Goal: Task Accomplishment & Management: Use online tool/utility

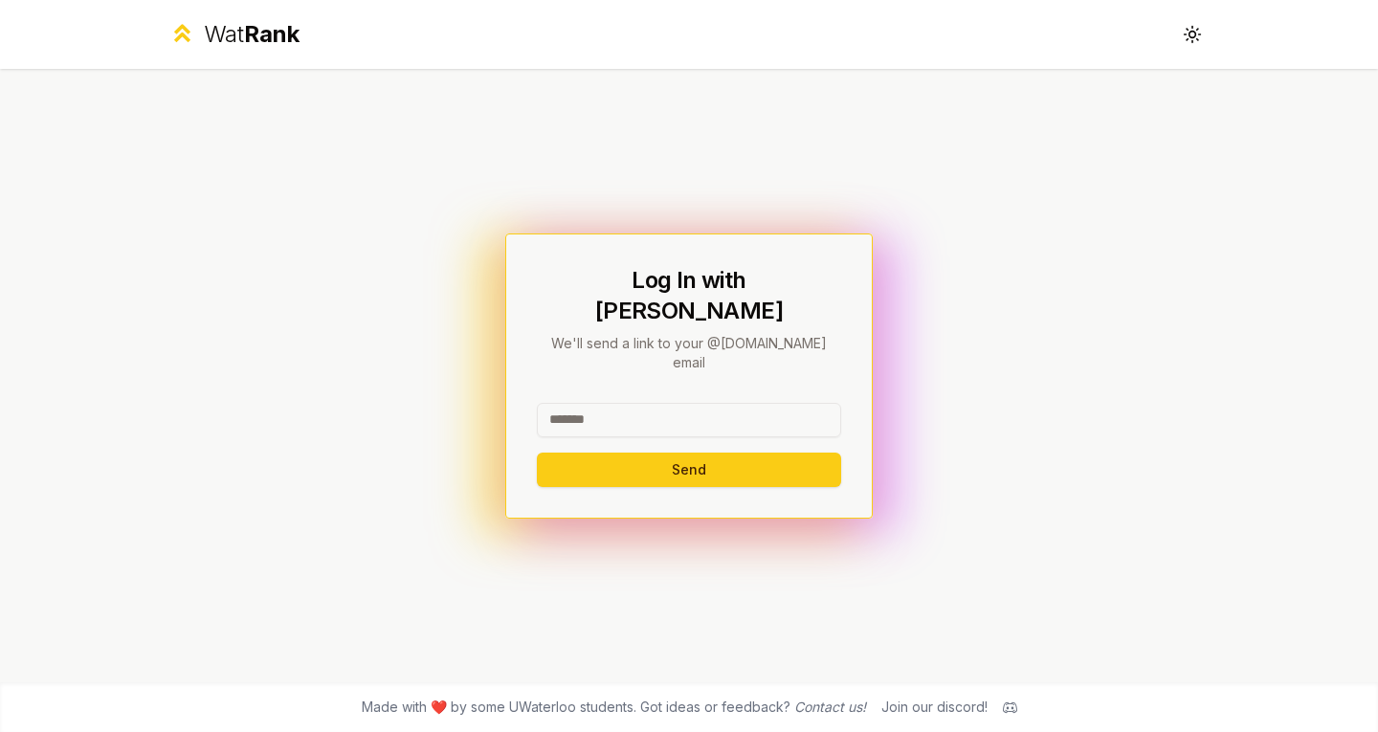
click at [675, 403] on input at bounding box center [689, 420] width 304 height 34
type input "******"
click at [537, 453] on button "Send" at bounding box center [689, 470] width 304 height 34
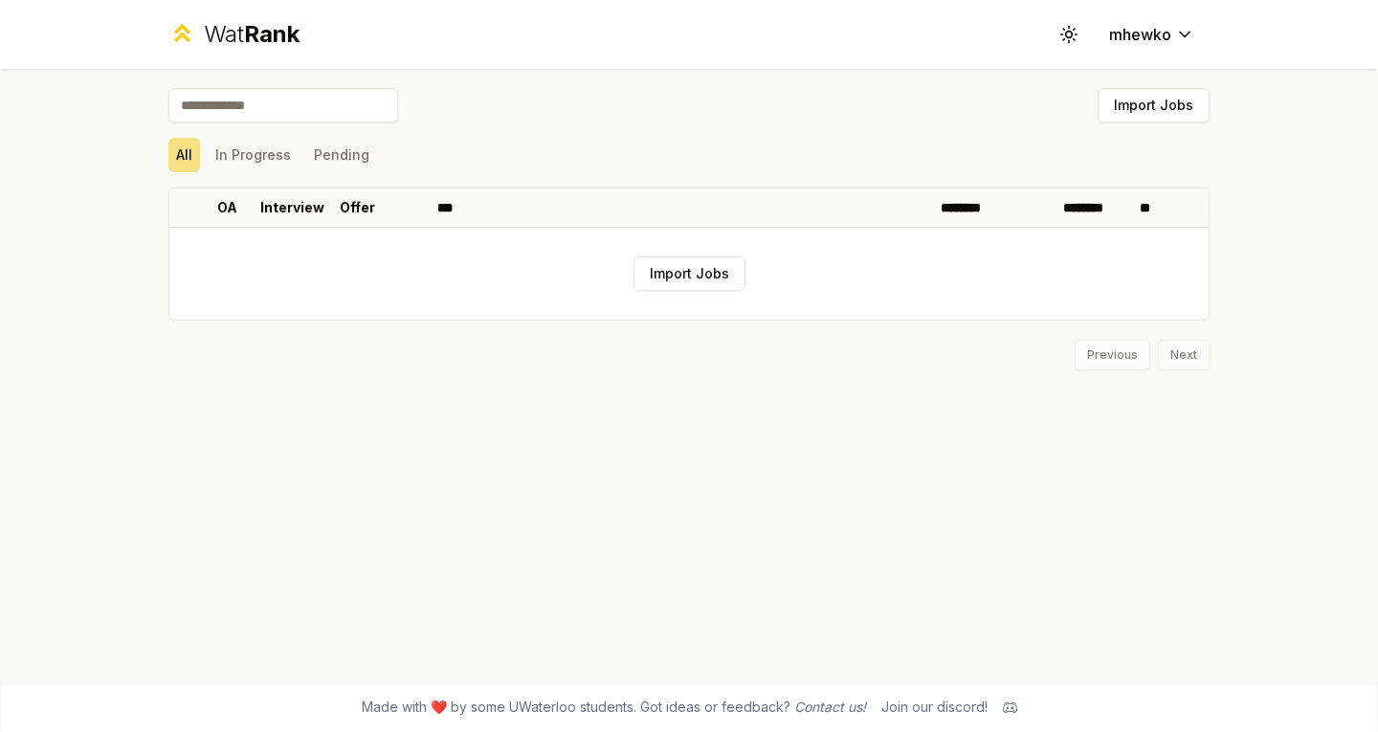
click at [695, 276] on button "Import Jobs" at bounding box center [689, 273] width 112 height 34
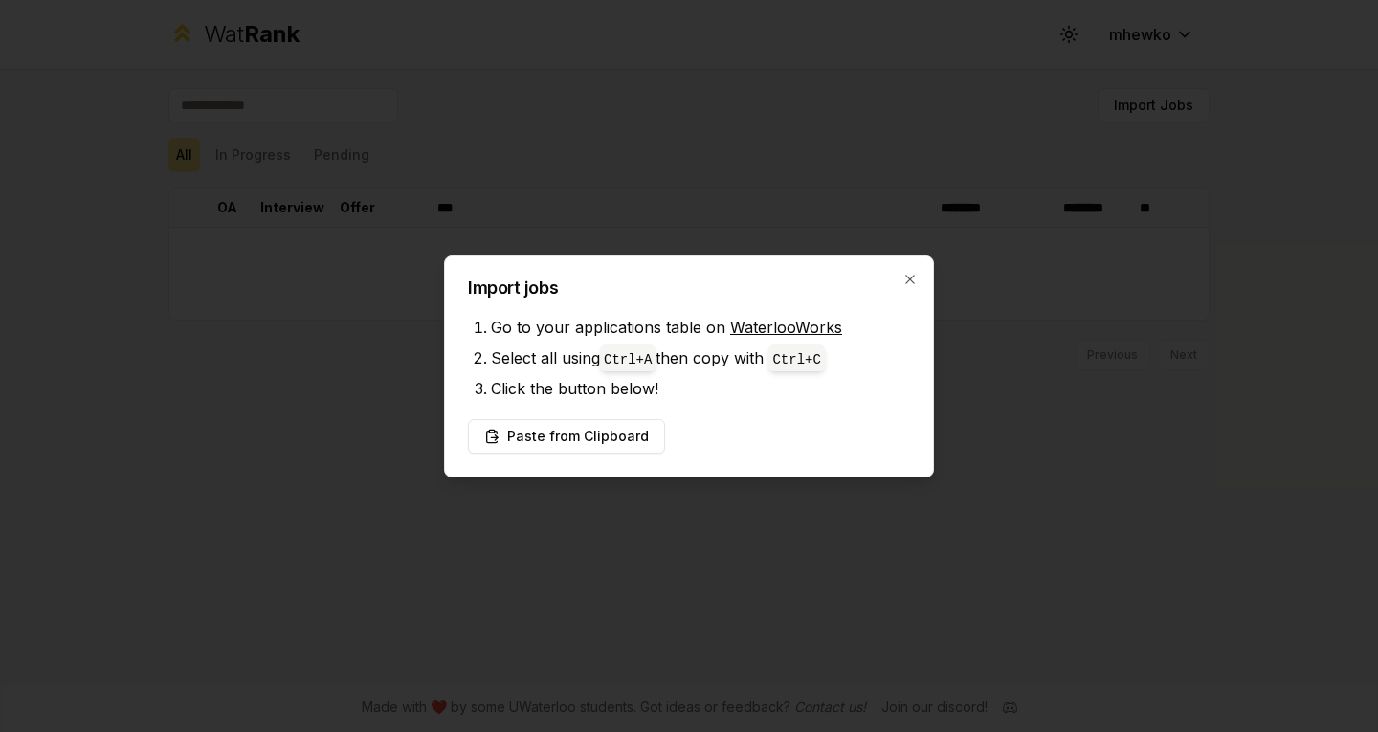
click at [583, 433] on button "Paste from Clipboard" at bounding box center [566, 436] width 197 height 34
click at [525, 433] on button "Paste from Clipboard" at bounding box center [566, 436] width 197 height 34
click at [910, 277] on icon "button" at bounding box center [909, 279] width 15 height 15
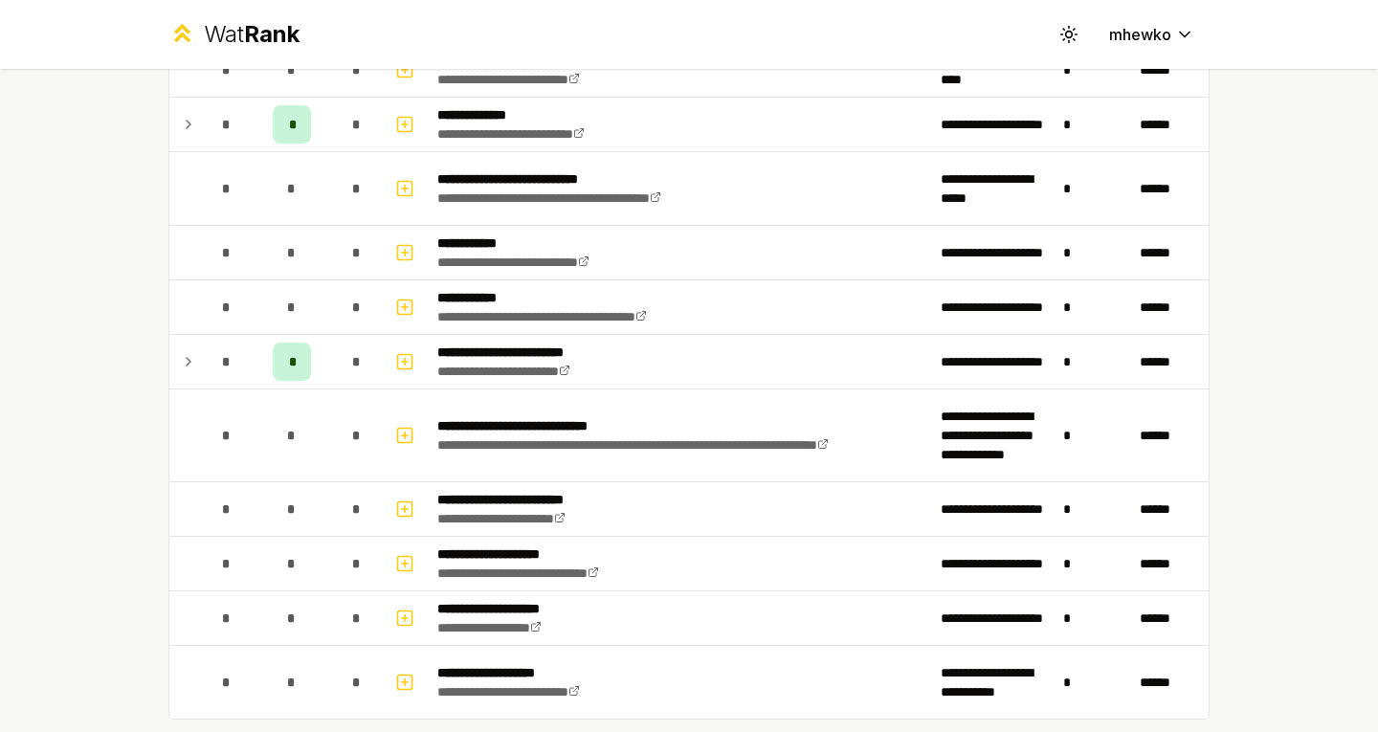
scroll to position [2683, 0]
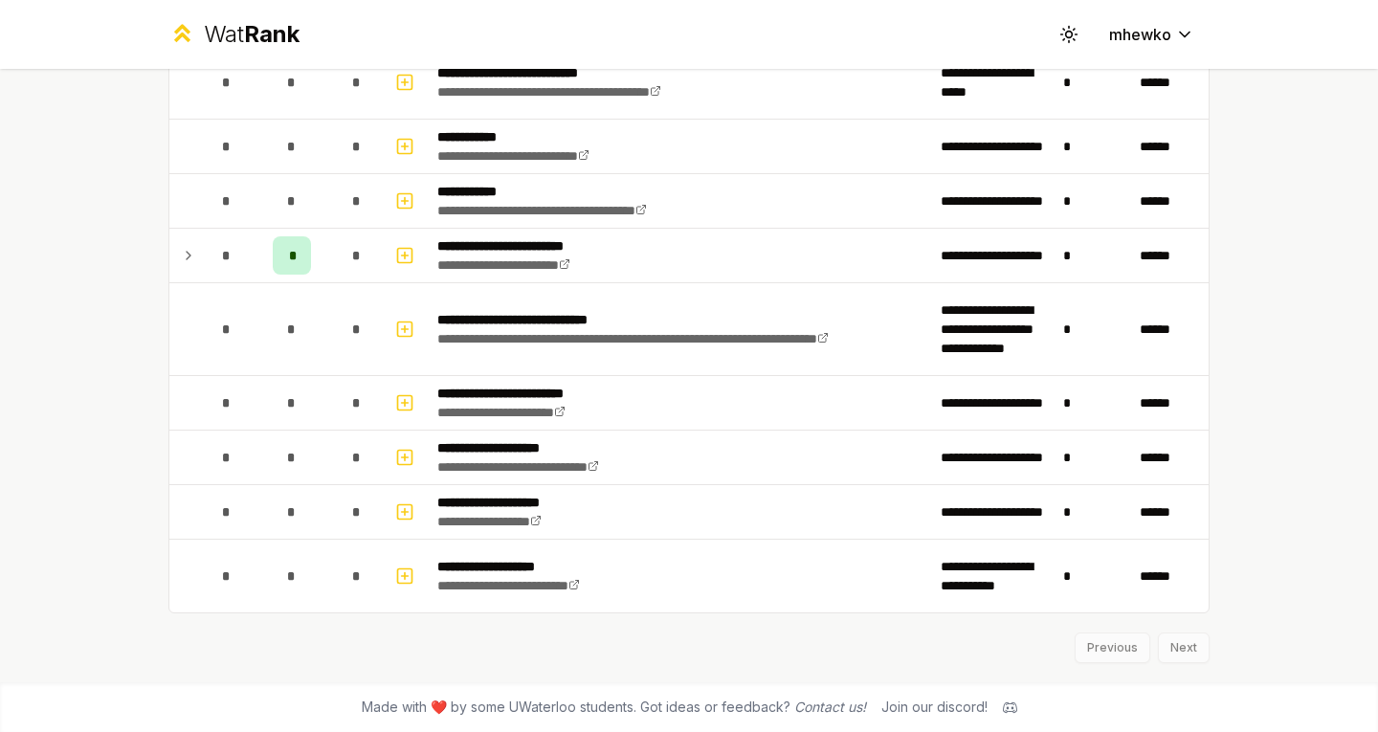
click at [1162, 653] on div "Previous Next" at bounding box center [688, 638] width 1041 height 50
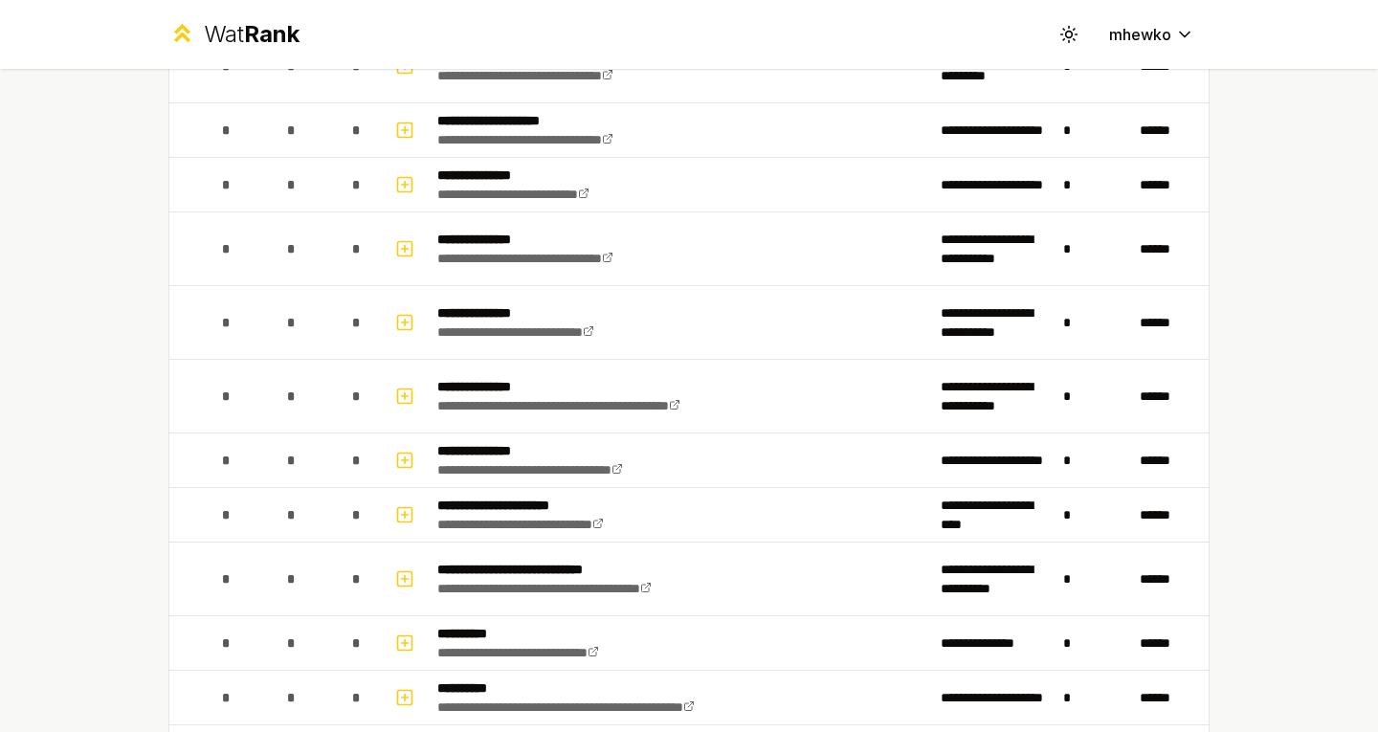
scroll to position [0, 0]
